Goal: Information Seeking & Learning: Learn about a topic

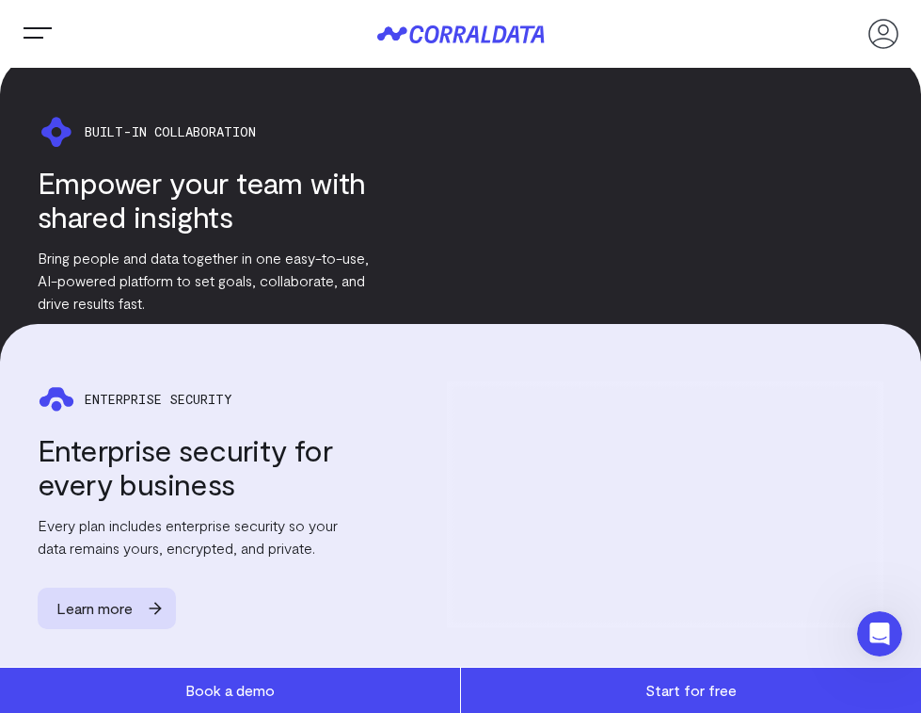
scroll to position [3559, 0]
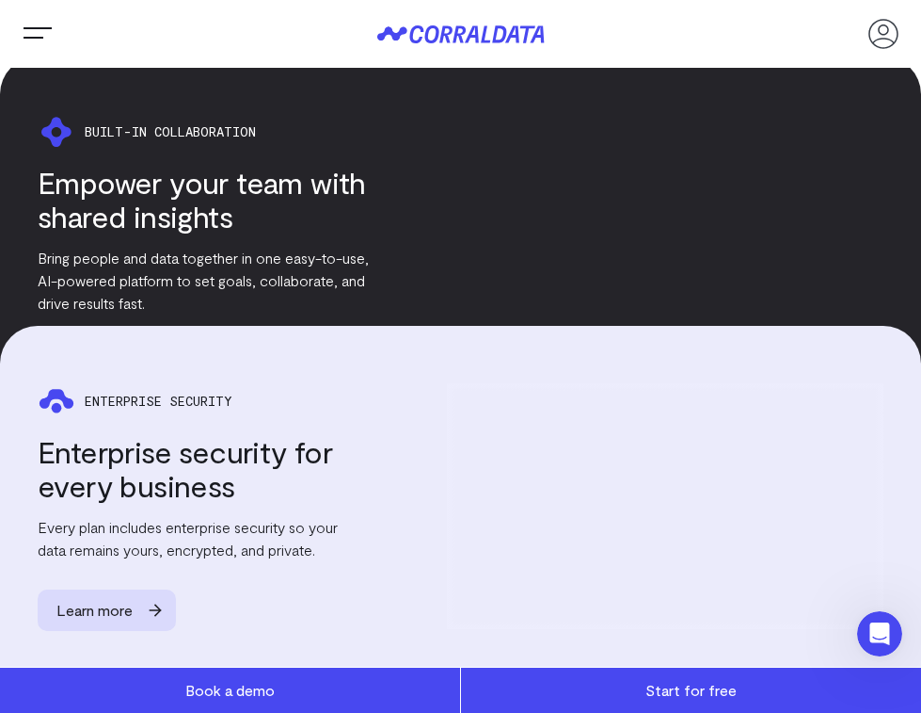
click at [308, 252] on p "Bring people and data together in one easy-to-use, AI-powered platform to set g…" at bounding box center [203, 281] width 331 height 68
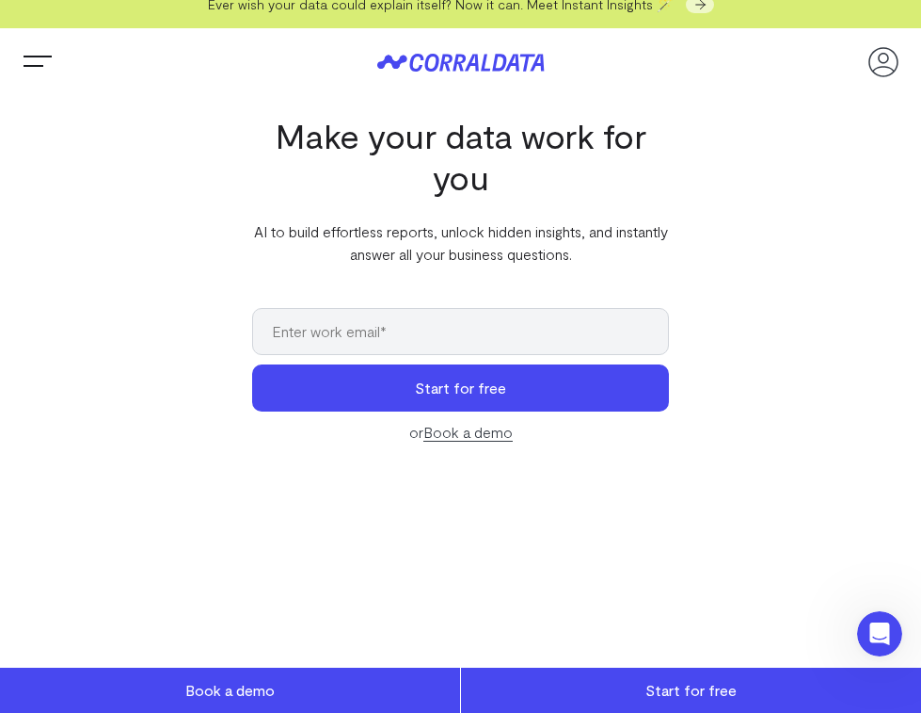
scroll to position [0, 0]
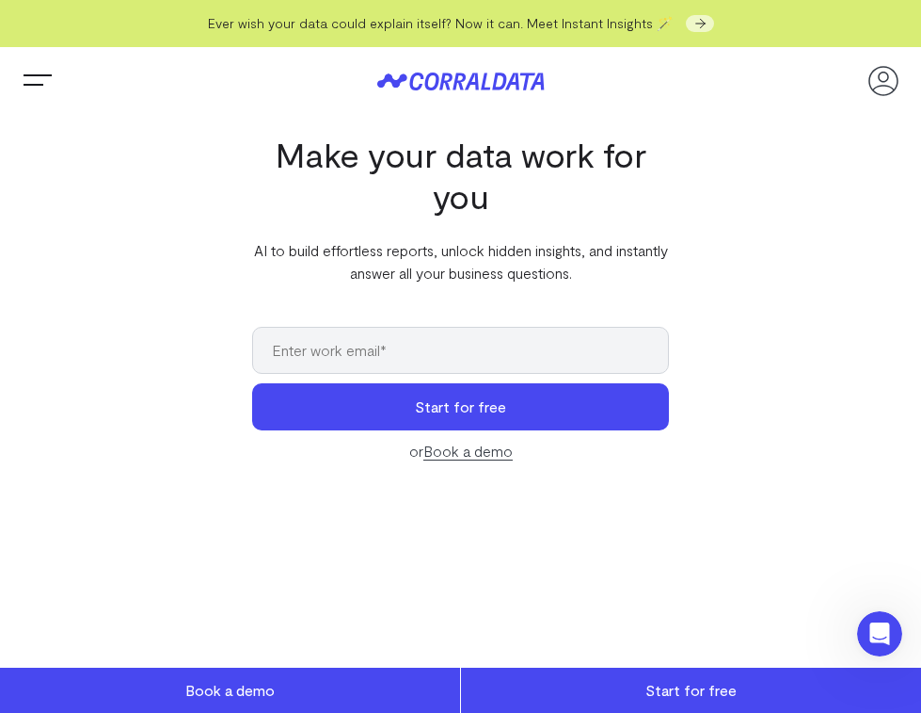
click at [38, 89] on button "Trigger Menu" at bounding box center [38, 81] width 38 height 38
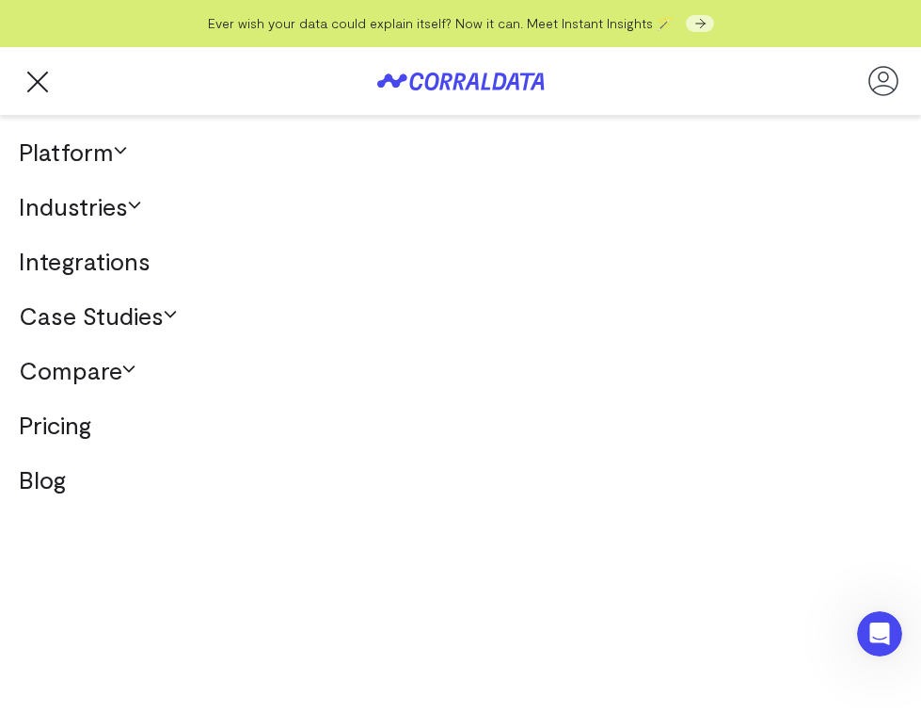
click at [108, 316] on link "Case Studies" at bounding box center [460, 315] width 921 height 55
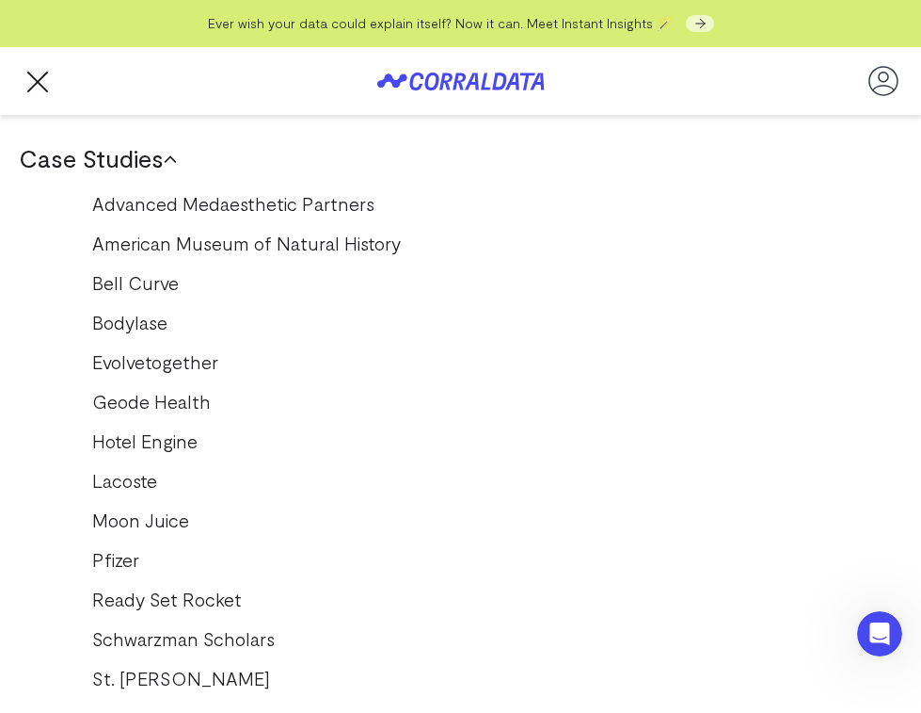
scroll to position [167, 0]
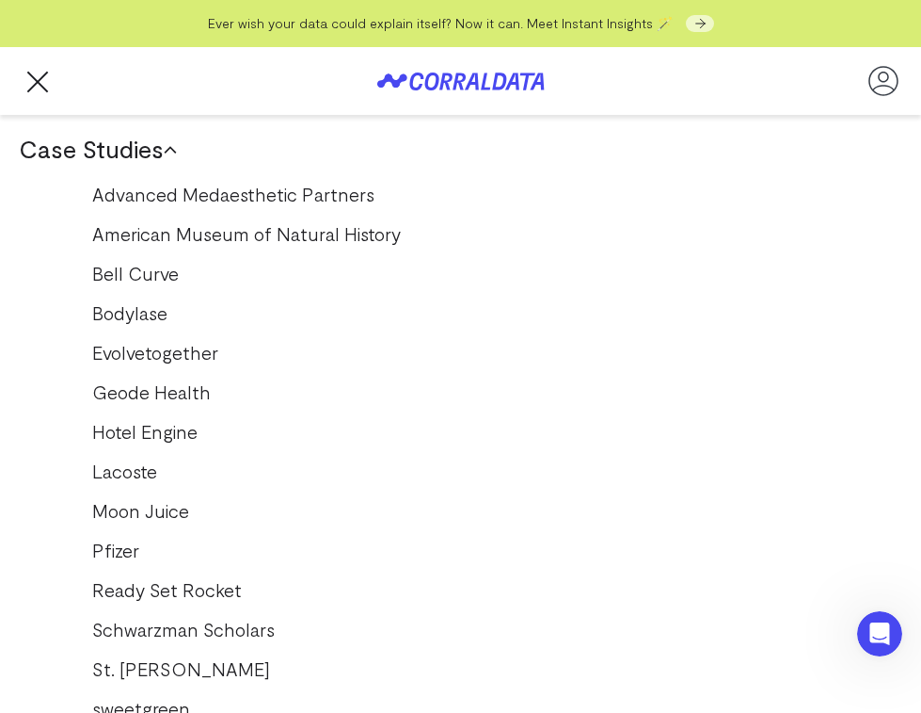
click at [121, 558] on link "Pfizer" at bounding box center [461, 550] width 776 height 30
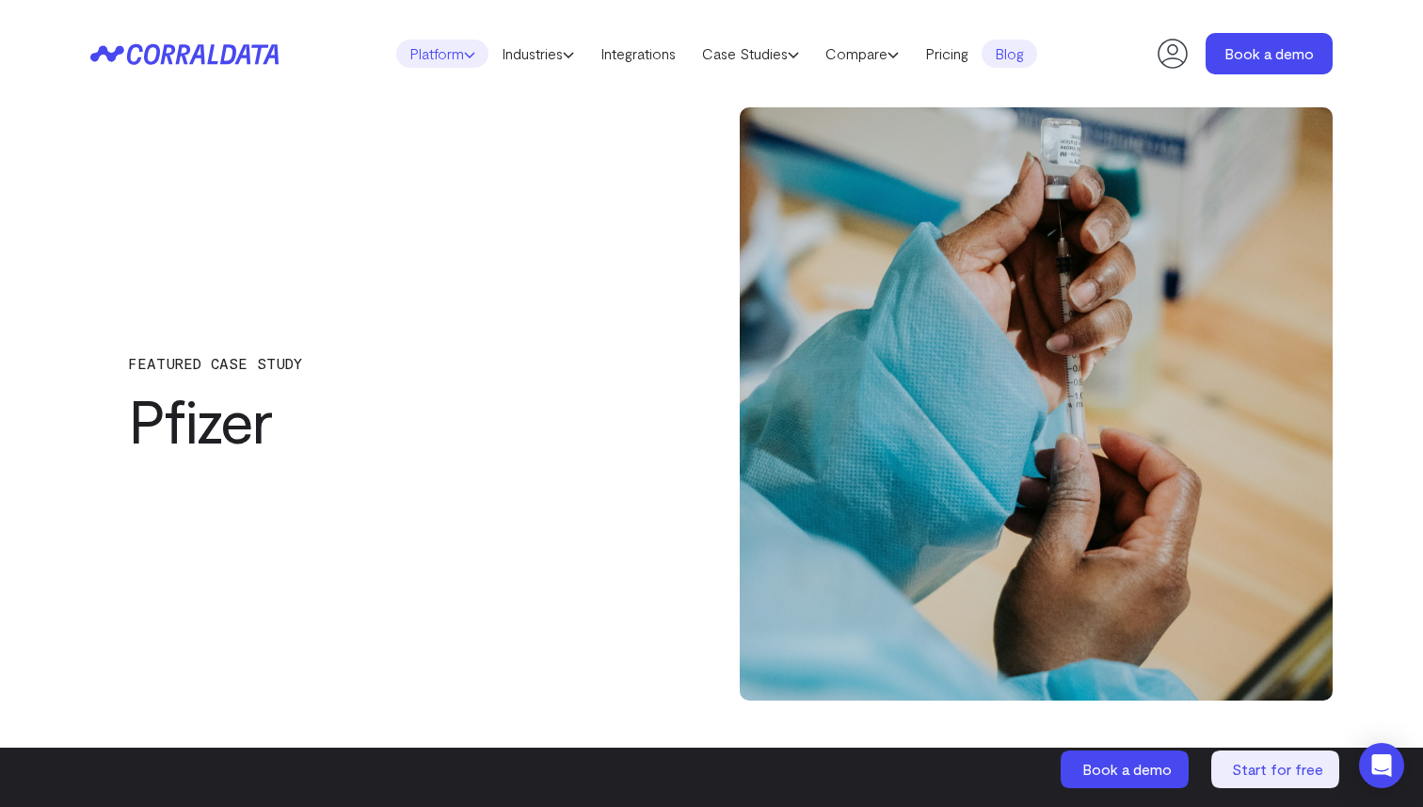
click at [411, 50] on link "Platform" at bounding box center [442, 54] width 92 height 28
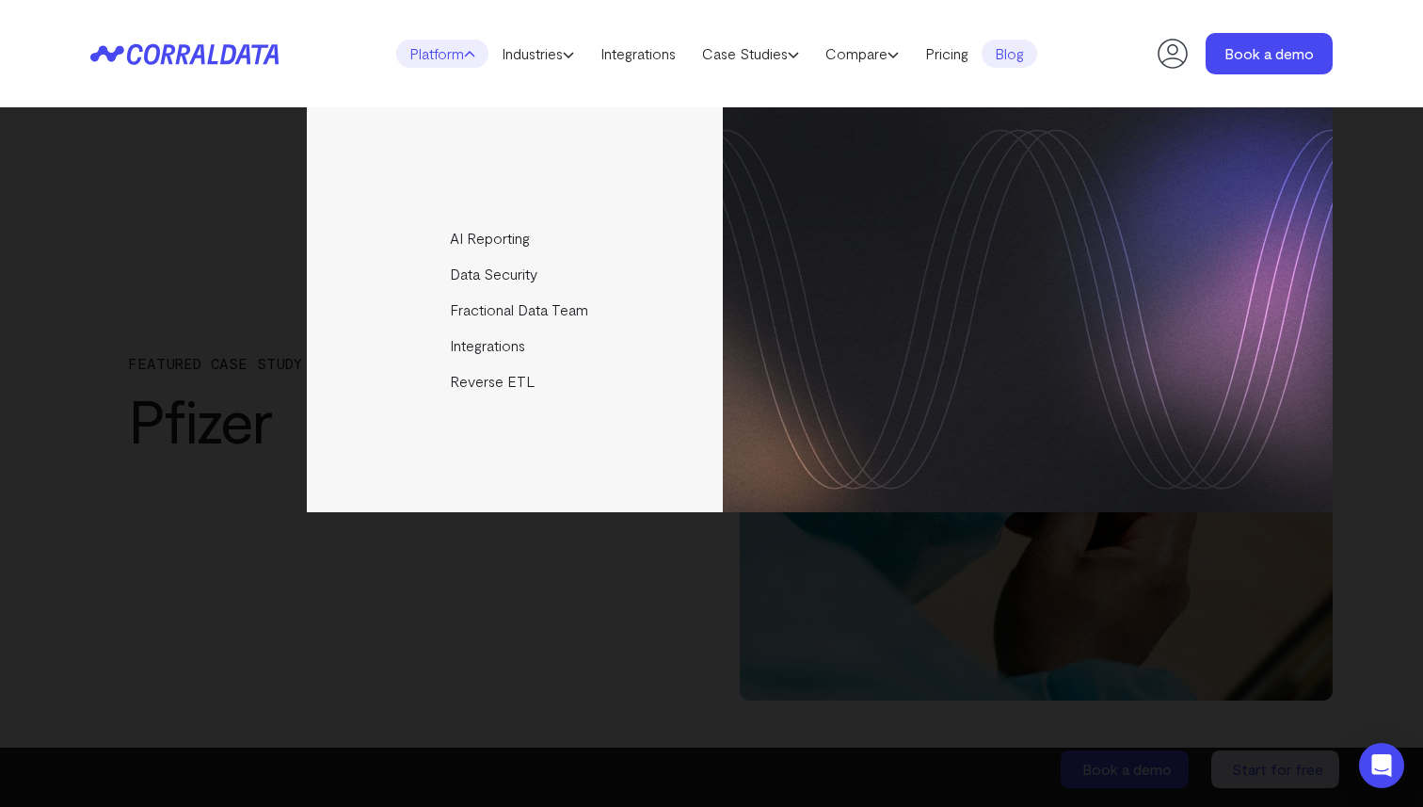
click at [282, 180] on div "AI Reporting Use AI to effortlessly answer any business questions from all your…" at bounding box center [711, 309] width 1242 height 405
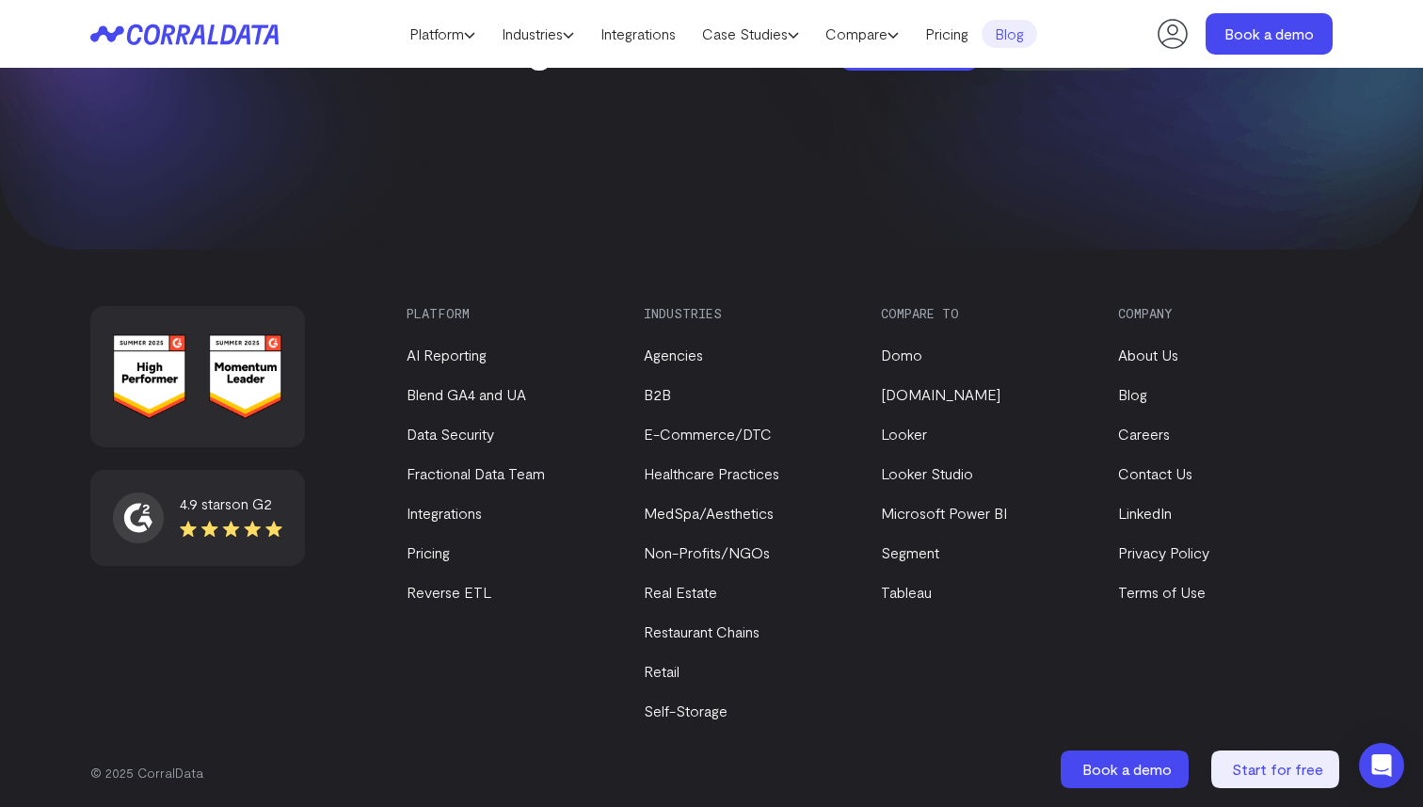
scroll to position [3333, 0]
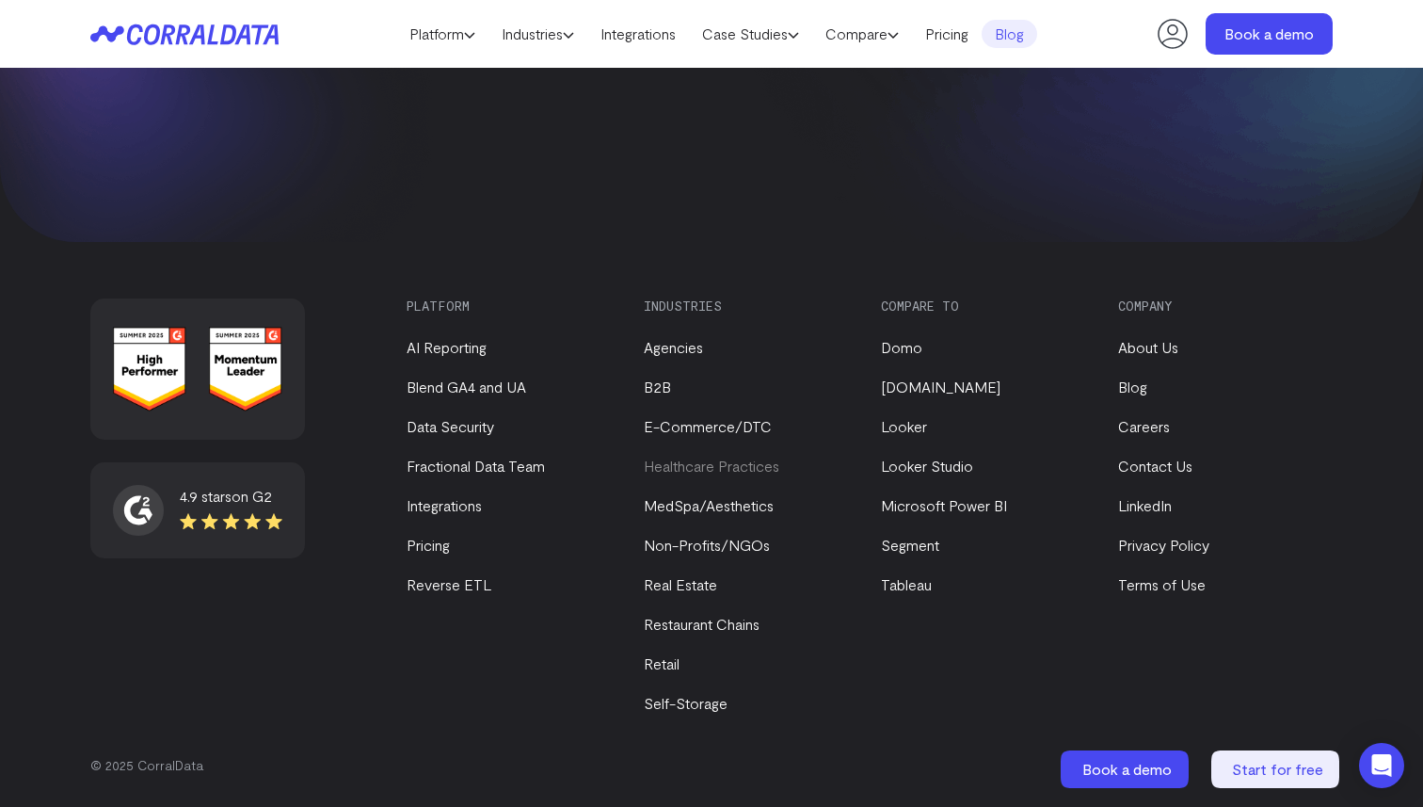
click at [696, 468] on link "Healthcare Practices" at bounding box center [712, 465] width 136 height 18
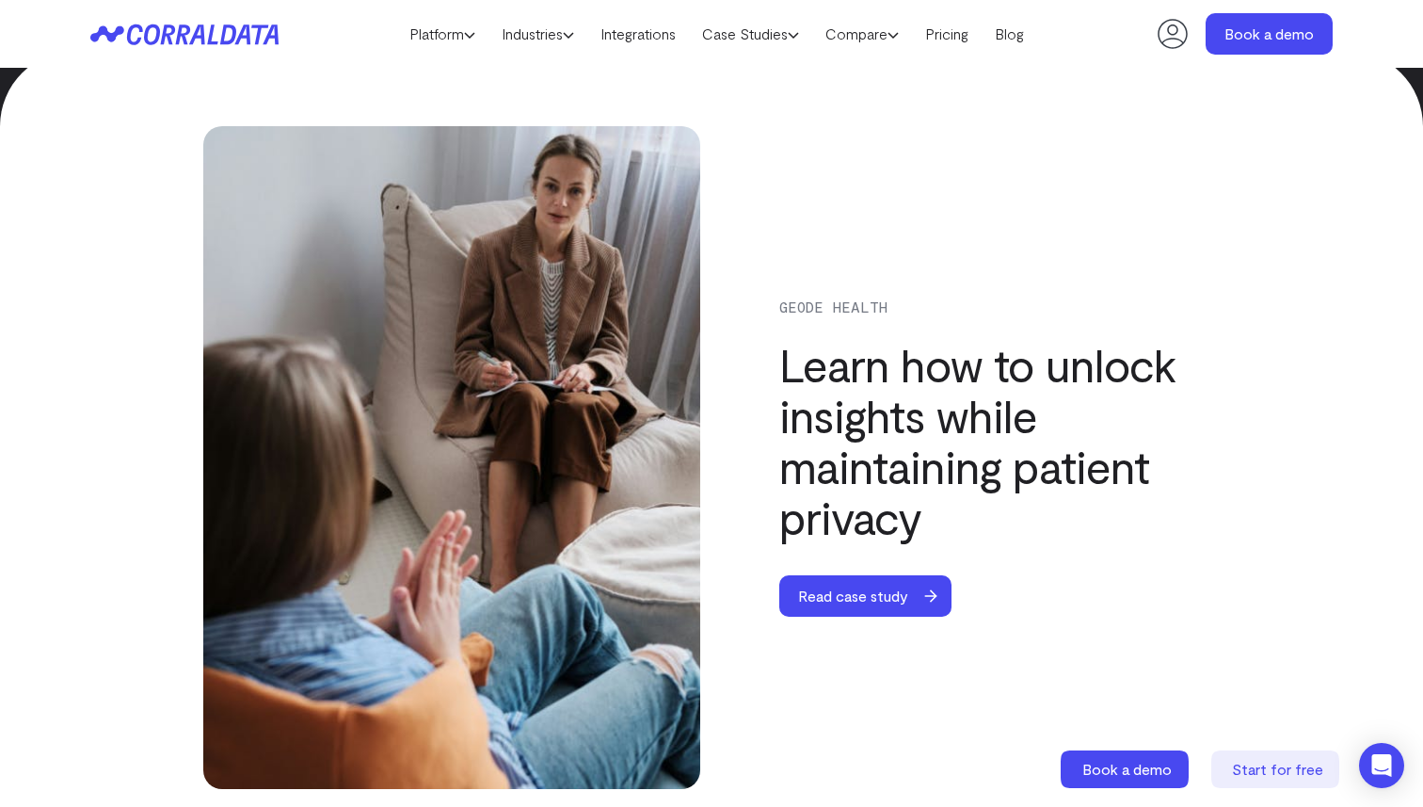
scroll to position [6189, 0]
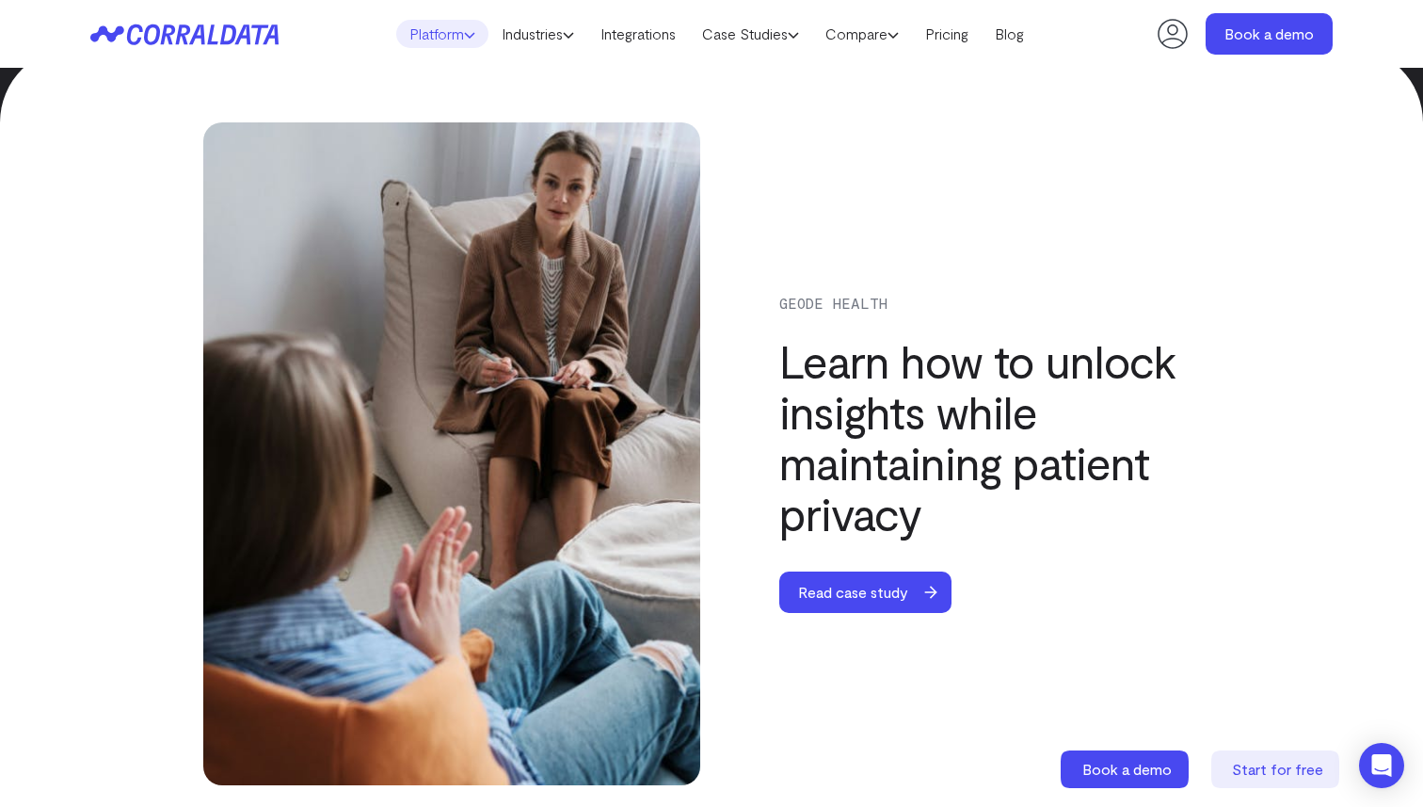
click at [465, 26] on link "Platform" at bounding box center [442, 34] width 92 height 28
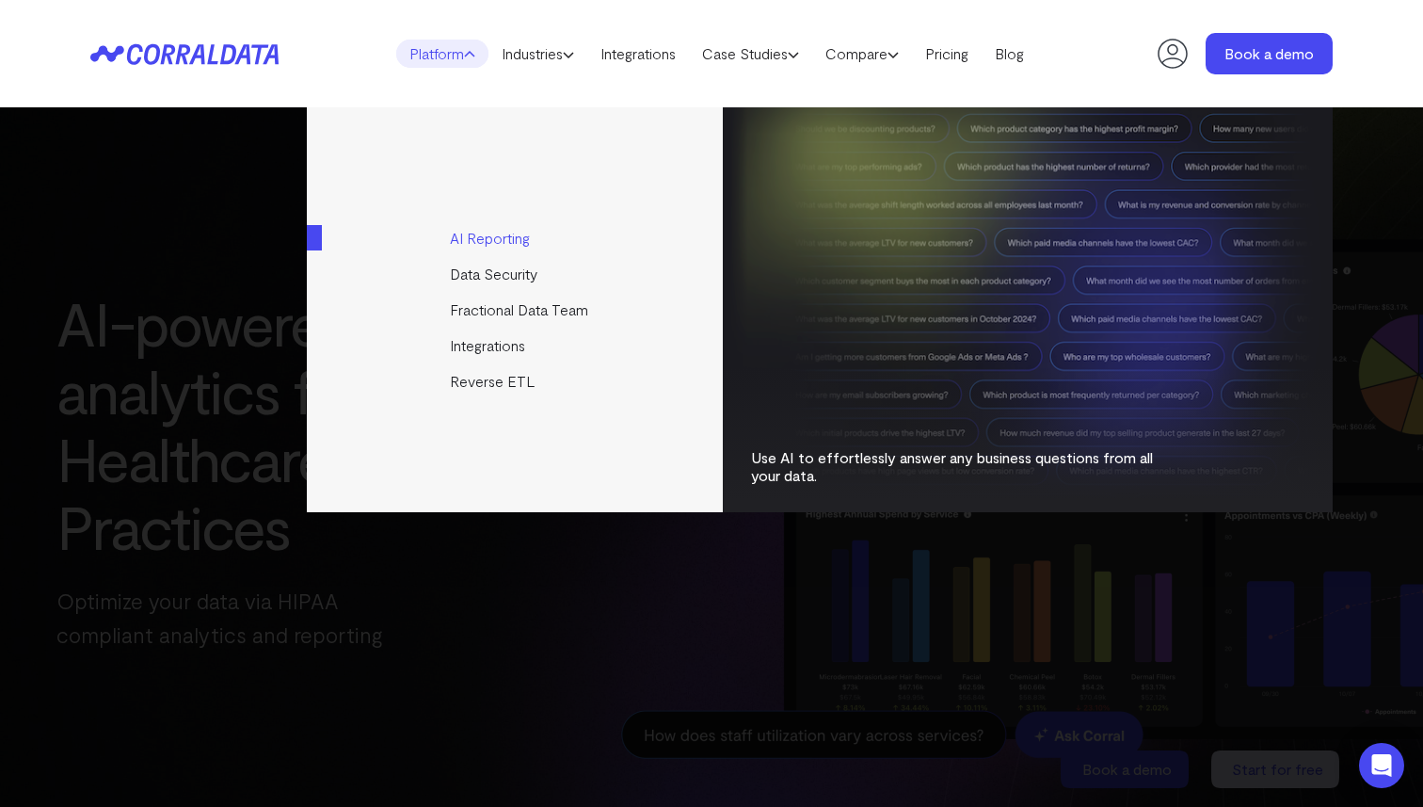
click at [496, 242] on link "AI Reporting" at bounding box center [516, 238] width 419 height 36
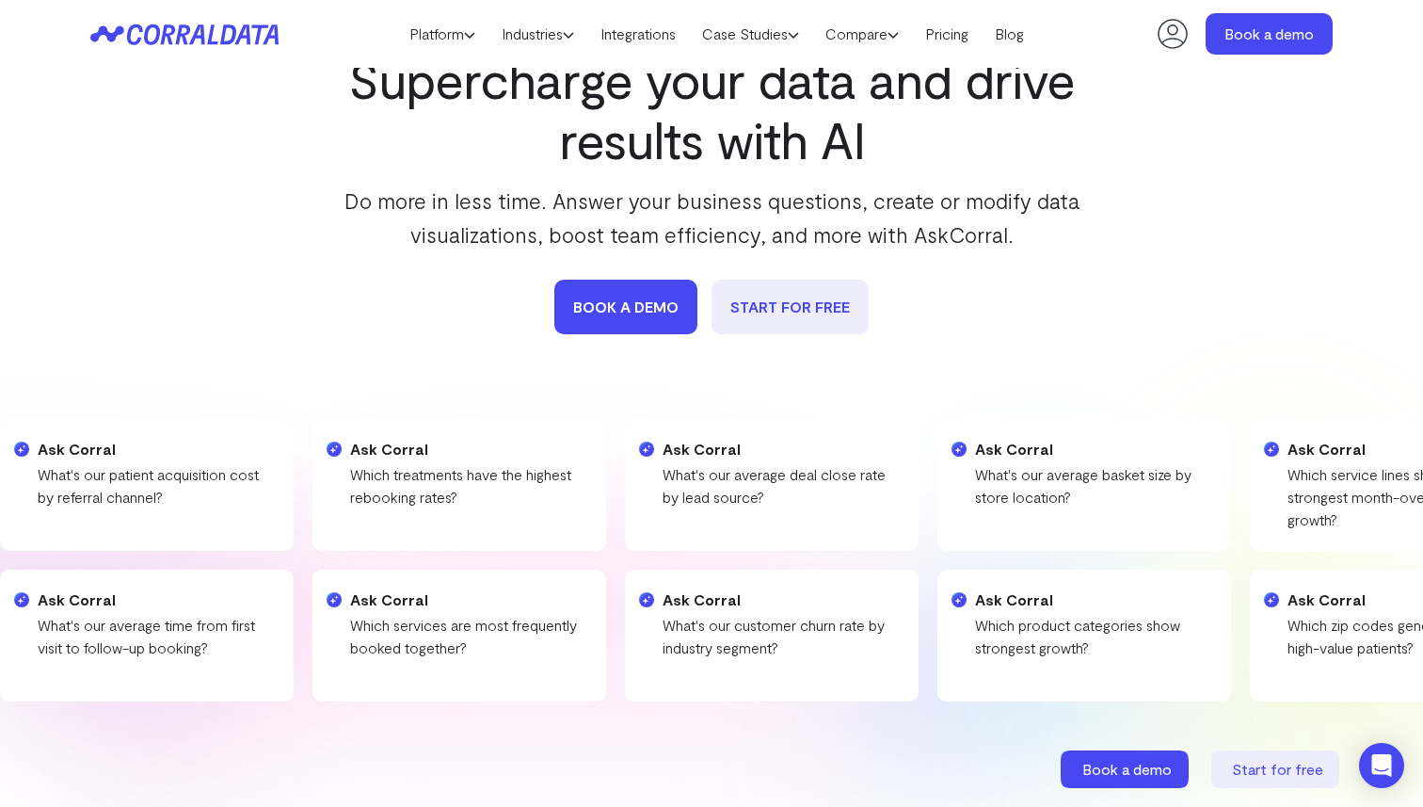
scroll to position [132, 0]
